Goal: Task Accomplishment & Management: Manage account settings

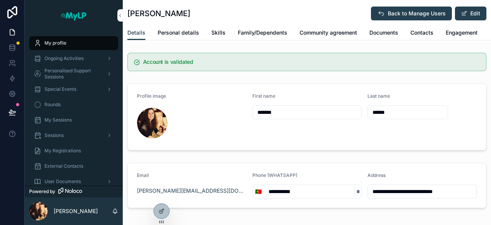
click at [69, 89] on span "Special Events" at bounding box center [61, 89] width 32 height 6
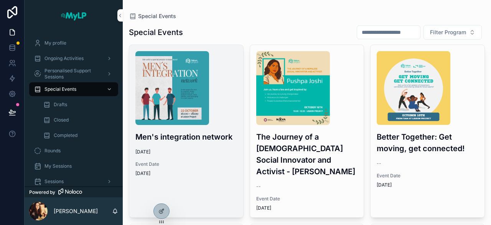
click at [178, 97] on img "scrollable content" at bounding box center [172, 88] width 74 height 74
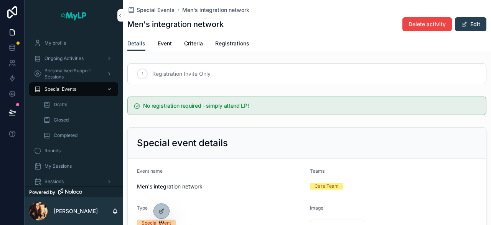
click at [229, 47] on span "Registrations" at bounding box center [232, 44] width 34 height 8
click at [461, 27] on span "scrollable content" at bounding box center [464, 24] width 6 height 6
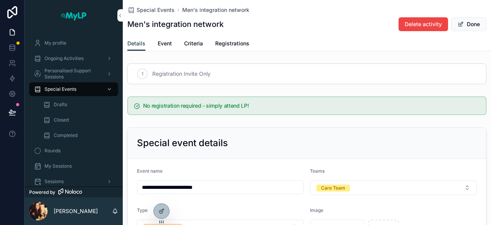
click at [232, 43] on span "Registrations" at bounding box center [232, 44] width 34 height 8
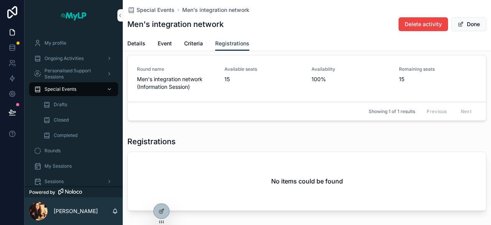
scroll to position [5, 0]
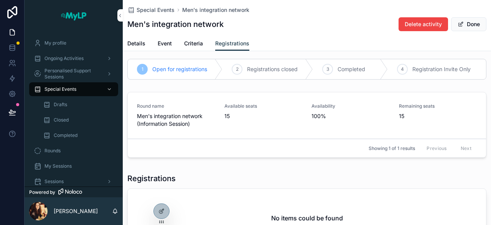
click at [191, 41] on span "Criteria" at bounding box center [193, 44] width 19 height 8
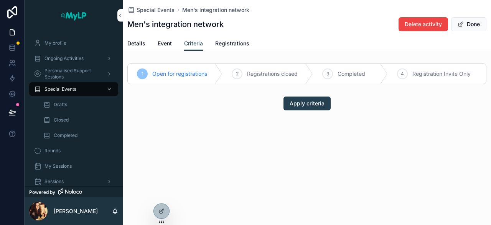
click at [164, 42] on span "Event" at bounding box center [165, 44] width 14 height 8
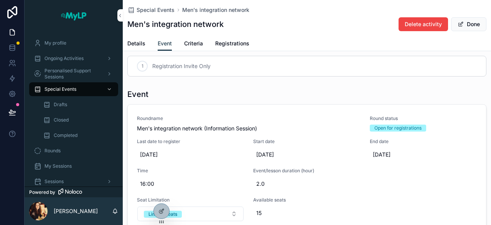
scroll to position [2, 0]
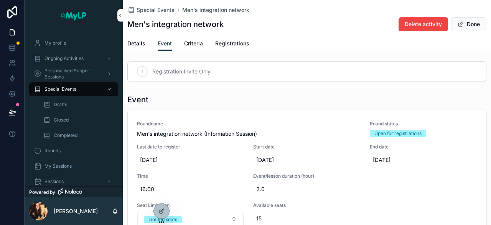
click at [138, 43] on span "Details" at bounding box center [136, 44] width 18 height 8
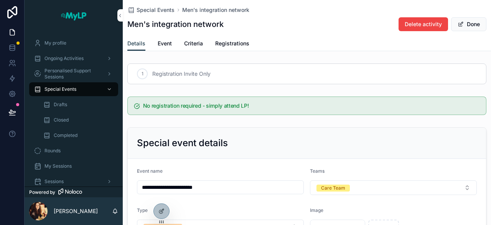
click at [197, 43] on span "Criteria" at bounding box center [193, 44] width 19 height 8
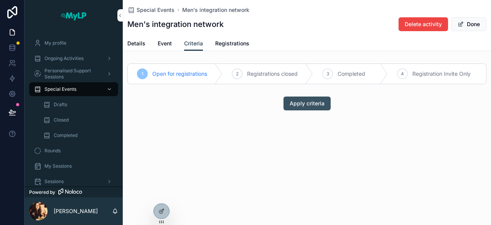
click at [311, 103] on span "Apply criteria" at bounding box center [307, 103] width 35 height 8
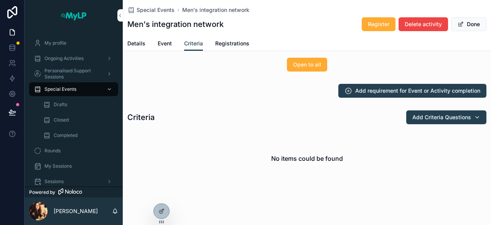
scroll to position [39, 0]
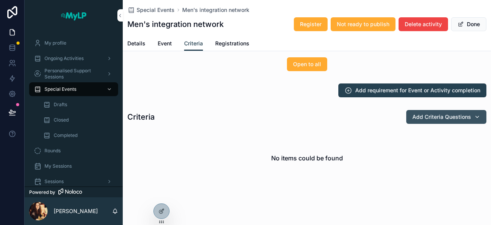
click at [452, 121] on button "Add Criteria Questions" at bounding box center [446, 117] width 80 height 14
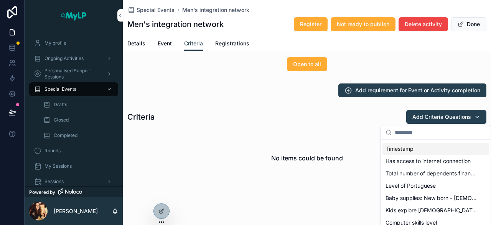
scroll to position [0, 0]
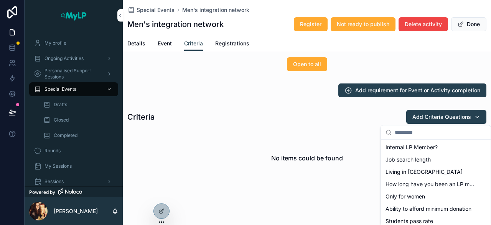
click at [356, 140] on div "No items could be found" at bounding box center [306, 158] width 359 height 58
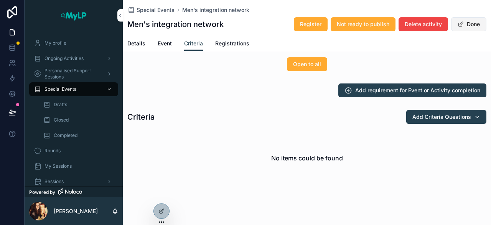
click at [464, 25] on button "Done" at bounding box center [468, 24] width 35 height 14
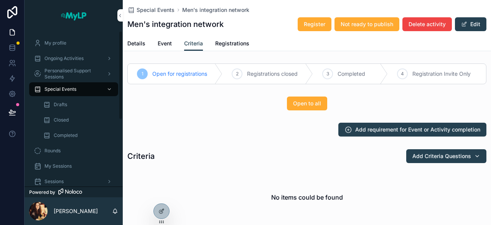
click at [137, 42] on span "Details" at bounding box center [136, 44] width 18 height 8
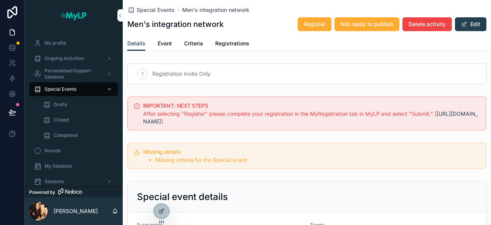
click at [193, 45] on span "Criteria" at bounding box center [193, 44] width 19 height 8
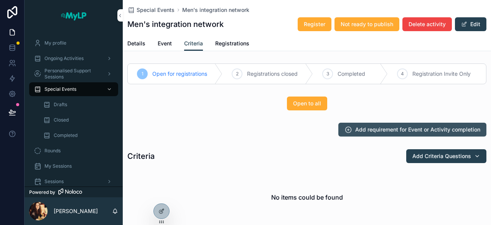
click at [373, 130] on span "Add requirement for Event or Activity completion" at bounding box center [417, 130] width 125 height 8
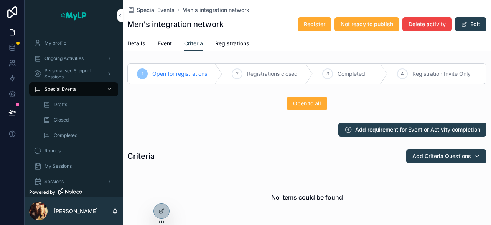
scroll to position [53, 0]
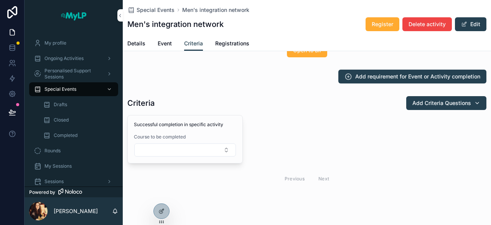
click at [227, 147] on button "Select Button" at bounding box center [185, 149] width 102 height 13
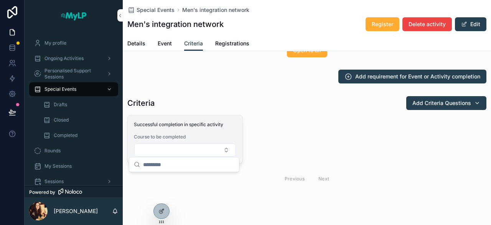
scroll to position [0, 0]
click at [0, 0] on button "Cancel" at bounding box center [0, 0] width 0 height 0
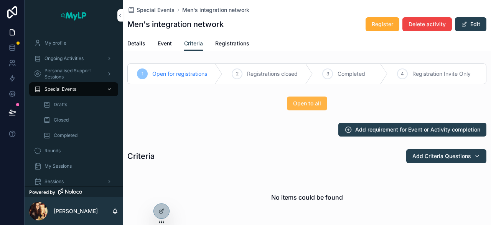
click at [310, 99] on button "Open to all" at bounding box center [307, 103] width 40 height 14
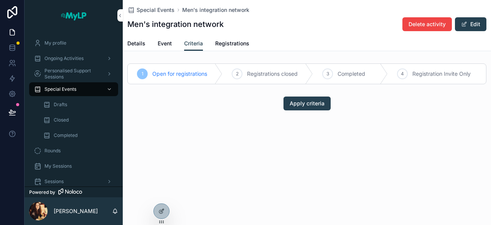
click at [133, 42] on span "Details" at bounding box center [136, 44] width 18 height 8
